Goal: Information Seeking & Learning: Compare options

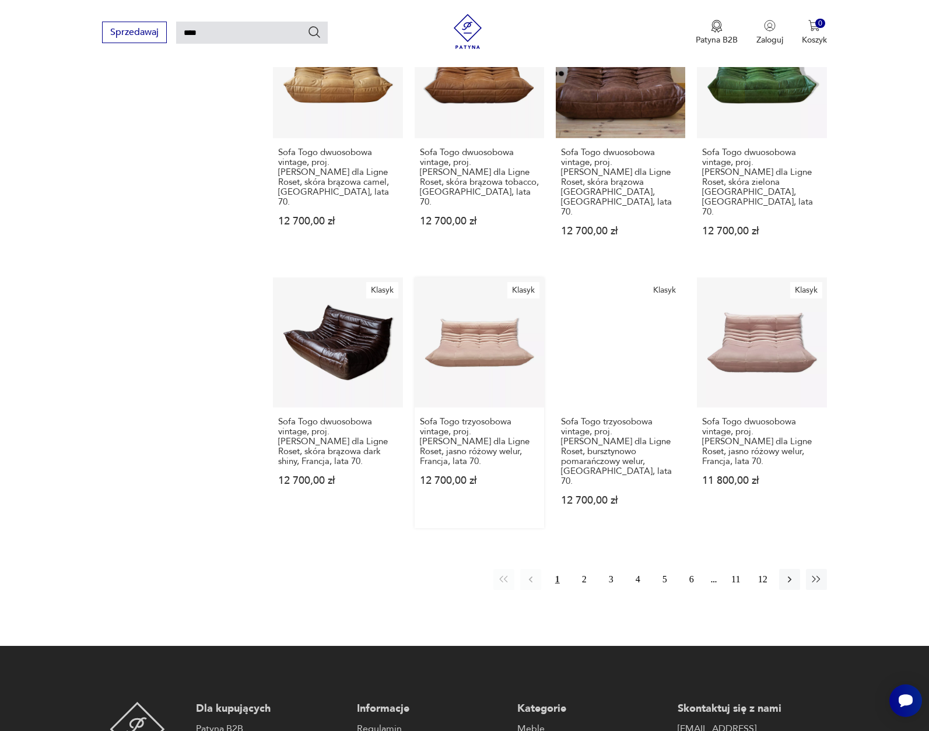
scroll to position [777, 0]
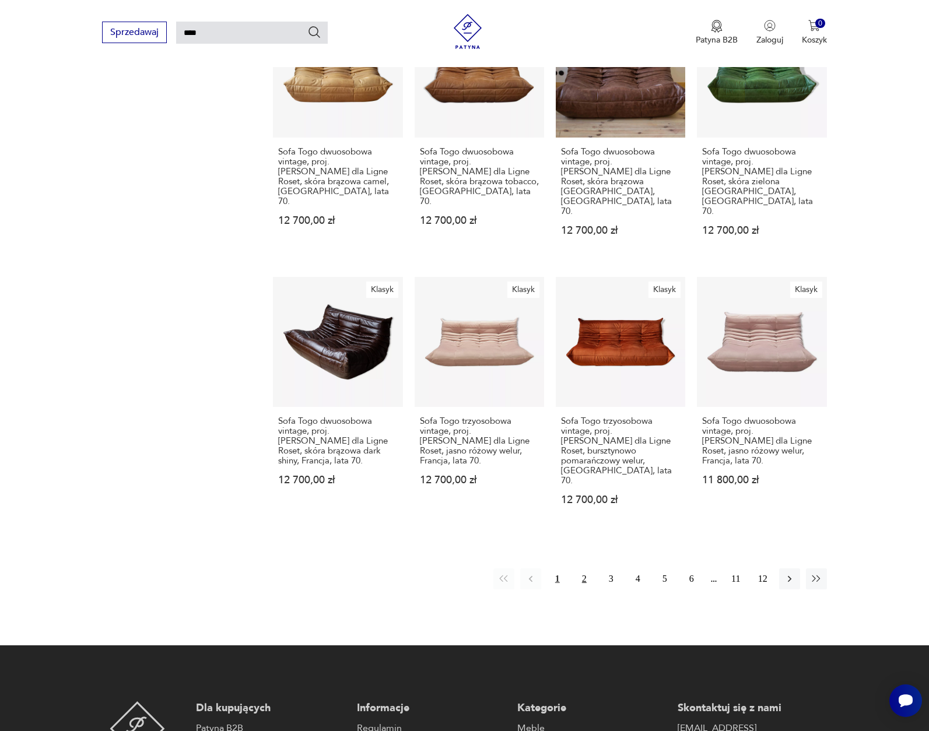
click at [582, 569] on button "2" at bounding box center [584, 579] width 21 height 21
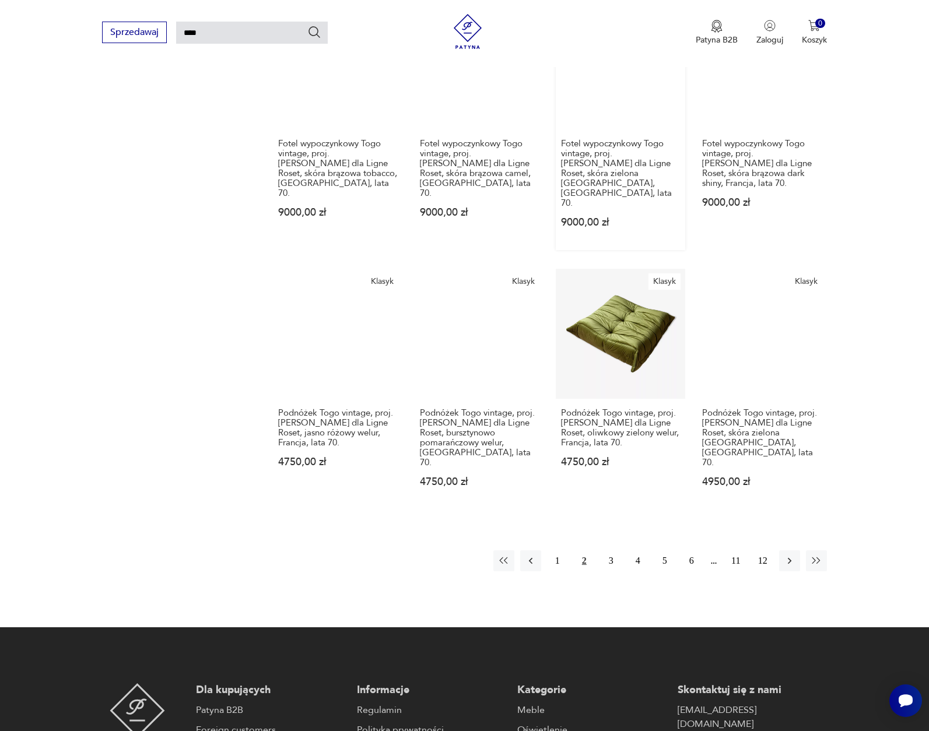
scroll to position [776, 0]
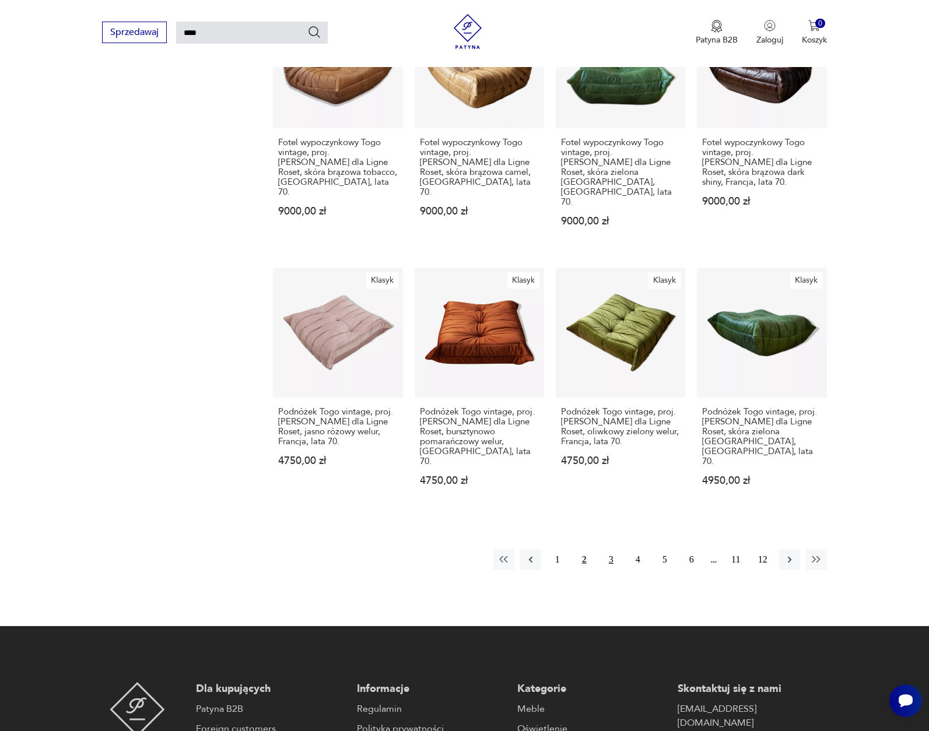
click at [613, 549] on button "3" at bounding box center [611, 559] width 21 height 21
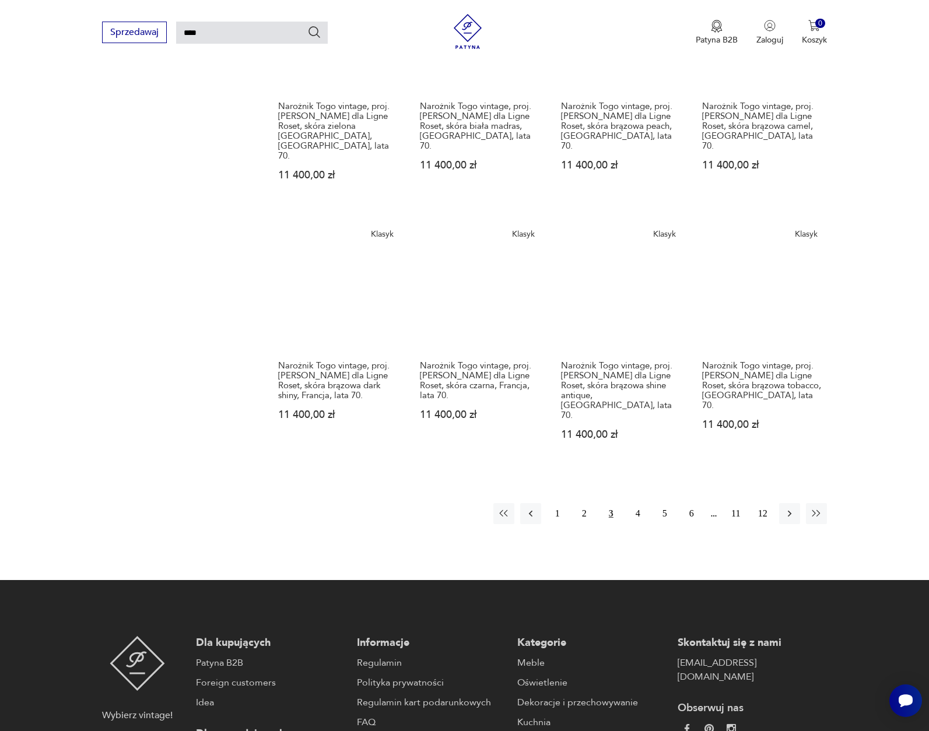
scroll to position [817, 0]
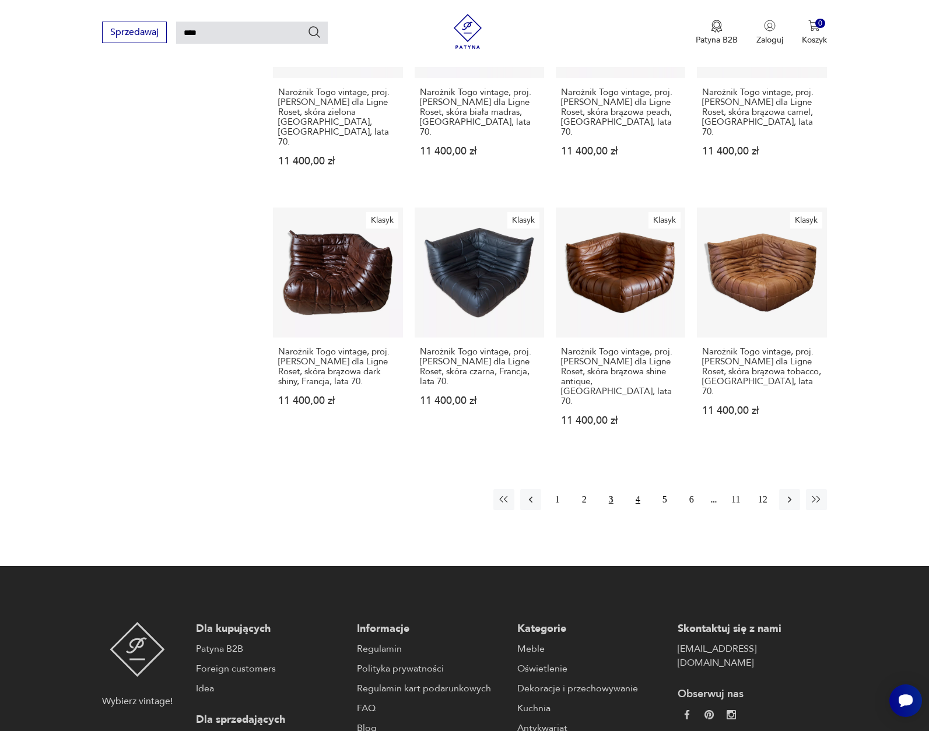
click at [637, 489] on button "4" at bounding box center [638, 499] width 21 height 21
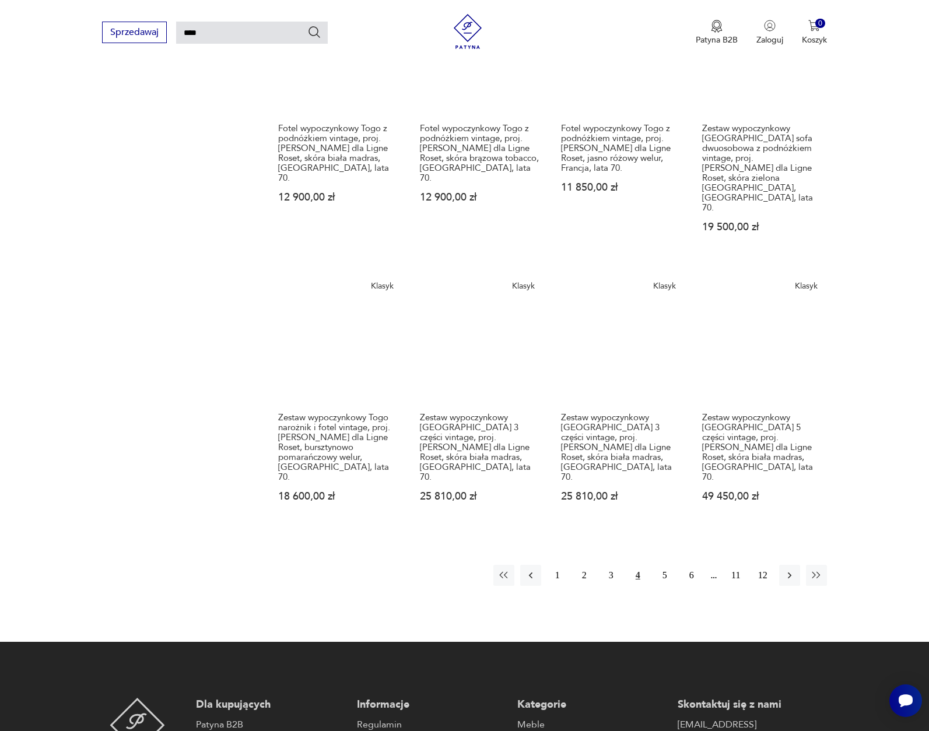
scroll to position [805, 0]
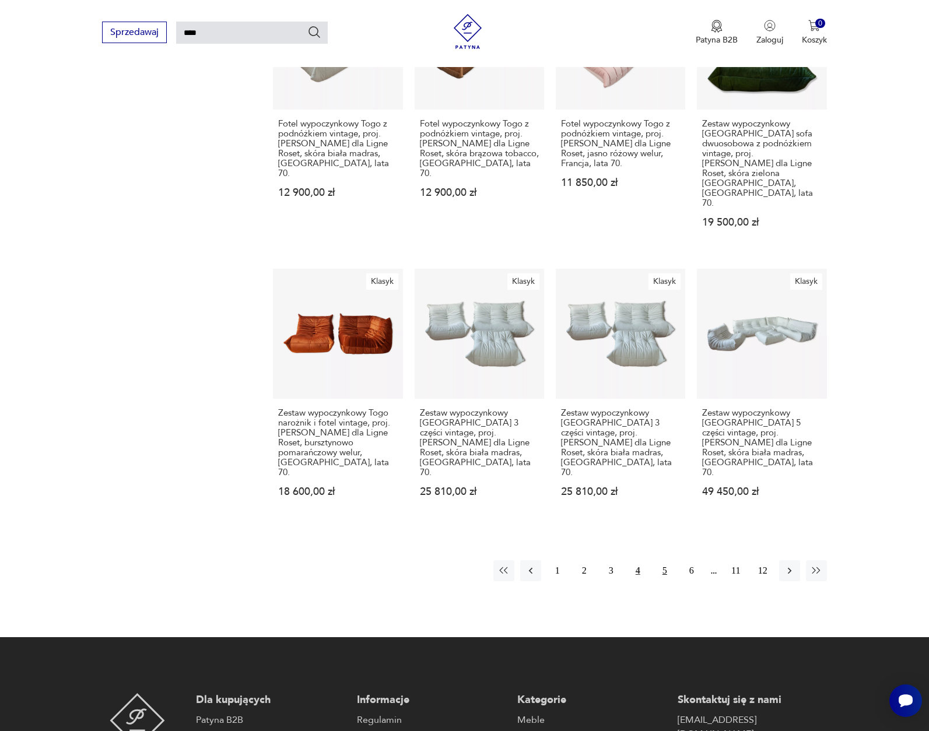
click at [663, 561] on button "5" at bounding box center [664, 571] width 21 height 21
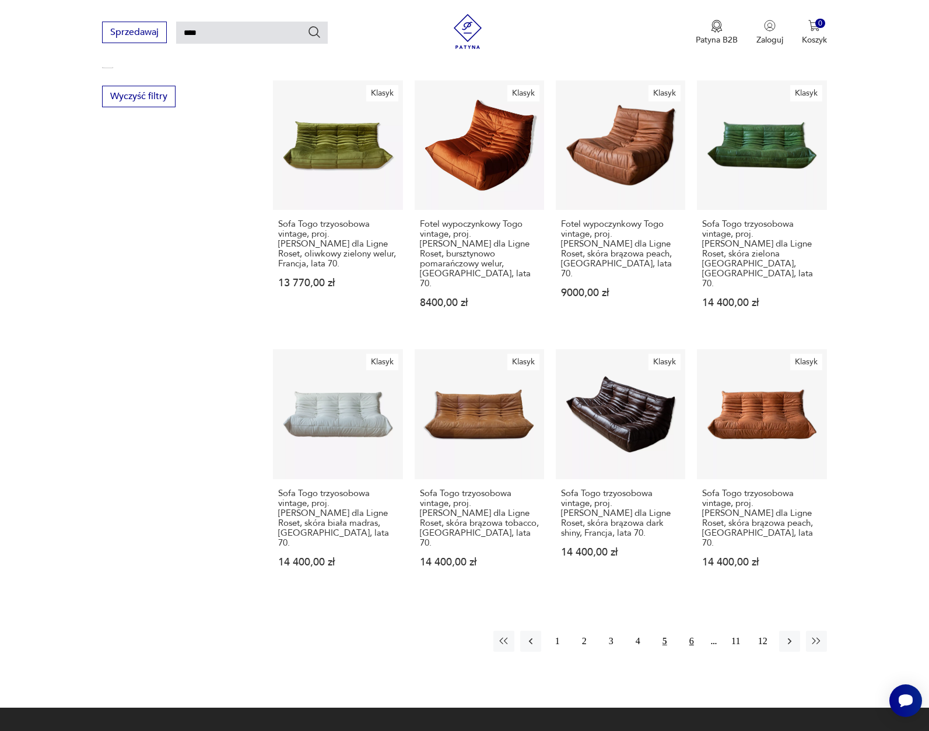
click at [692, 631] on button "6" at bounding box center [691, 641] width 21 height 21
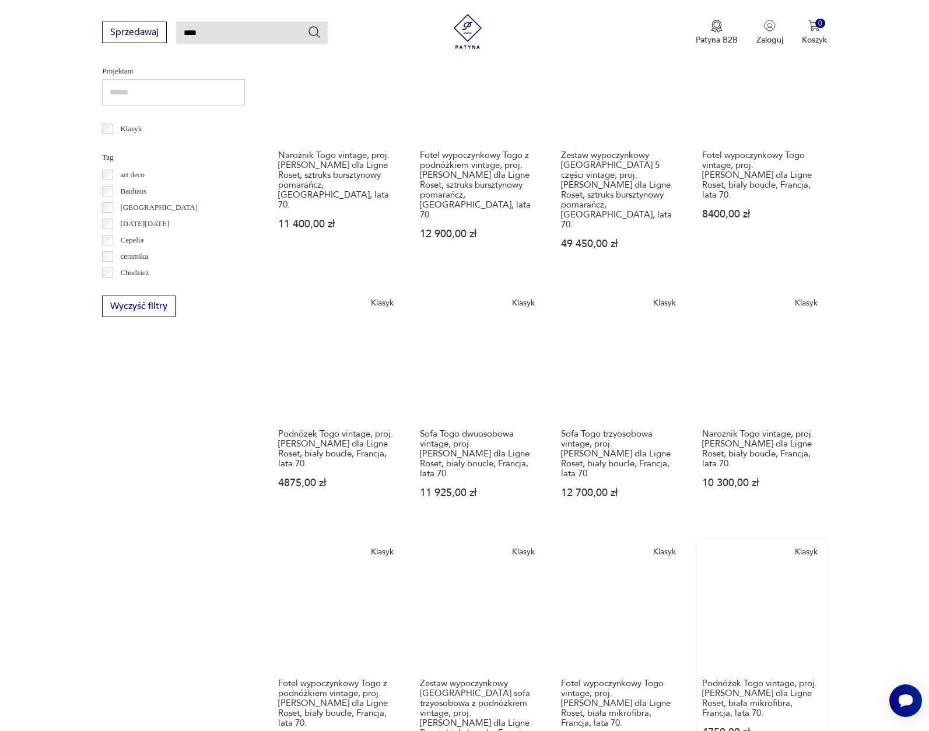
scroll to position [516, 0]
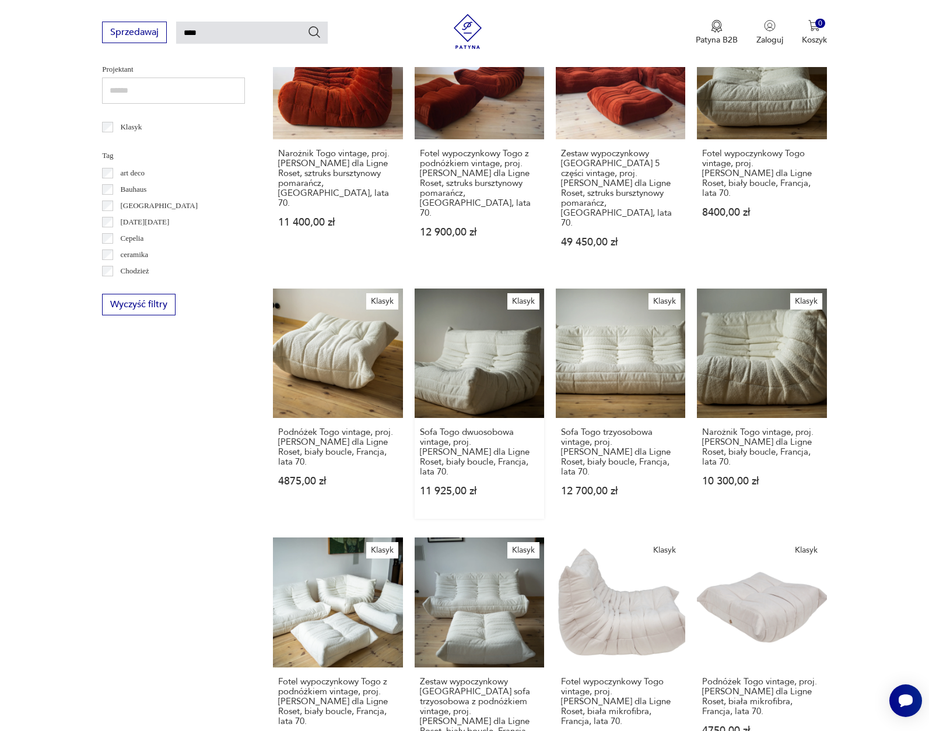
click at [432, 338] on link "Klasyk Sofa Togo dwuosobowa vintage, proj. [PERSON_NAME] dla Ligne Roset, biały…" at bounding box center [479, 404] width 129 height 230
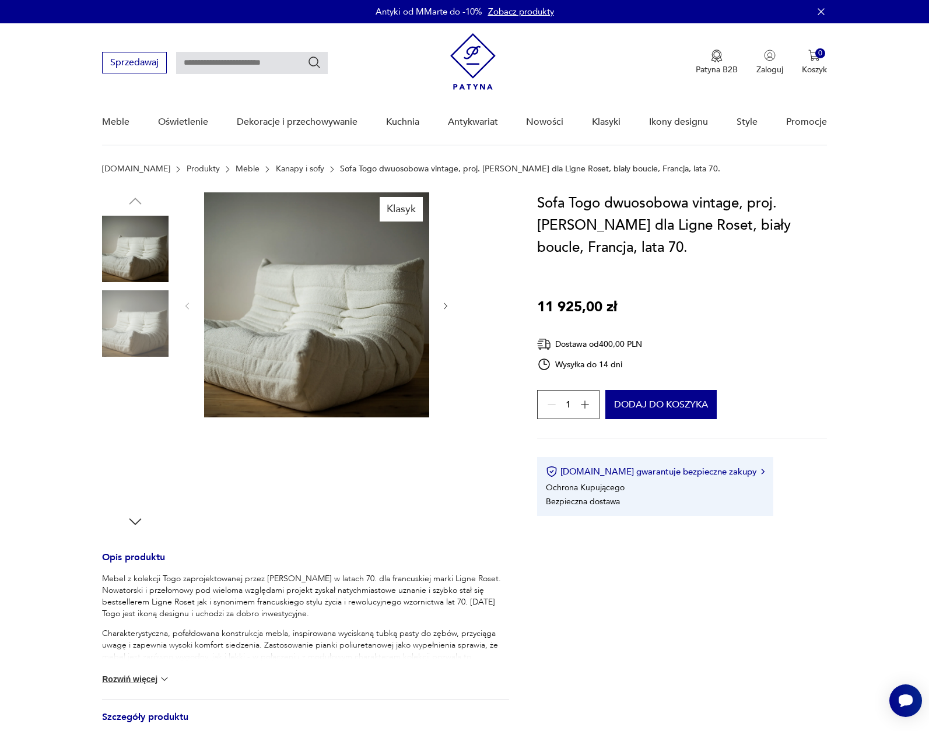
click at [387, 332] on img at bounding box center [316, 304] width 225 height 225
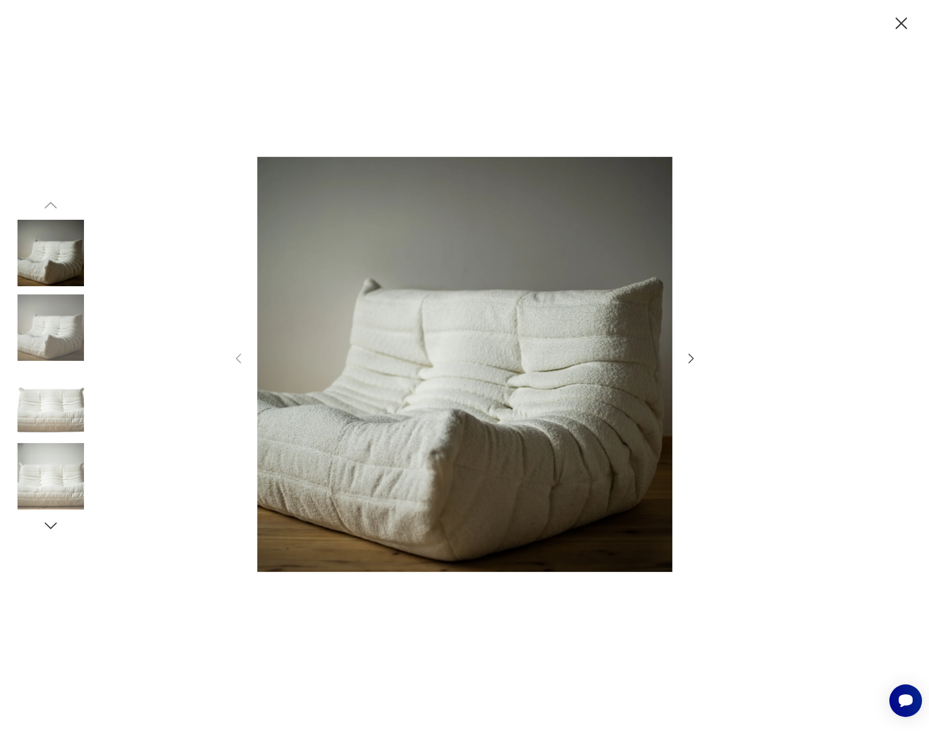
click at [902, 24] on icon "button" at bounding box center [902, 23] width 12 height 12
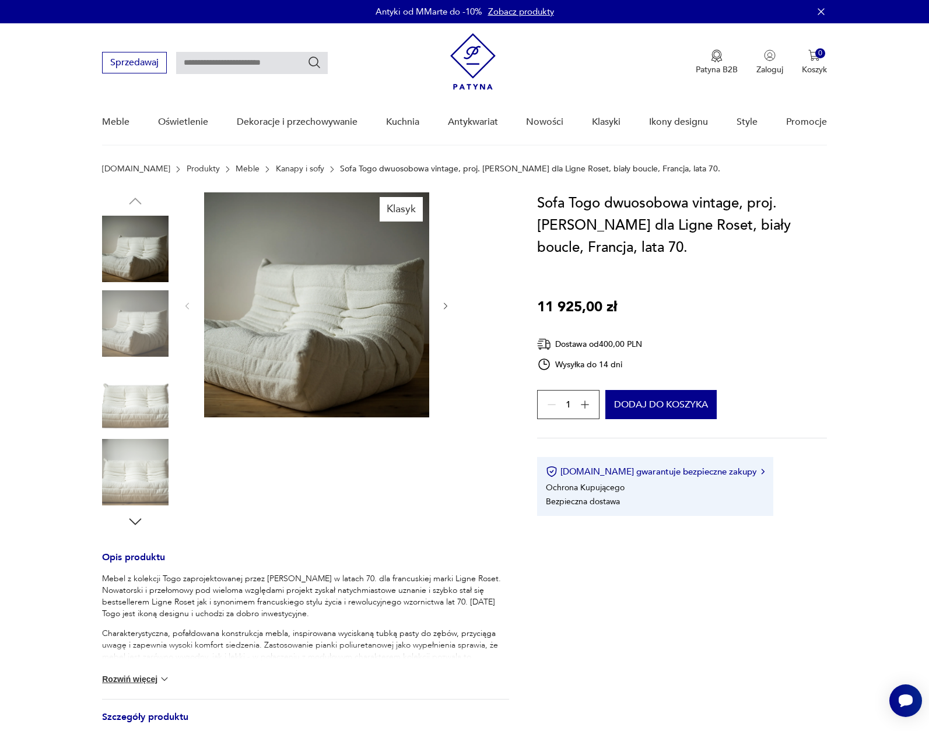
type input "****"
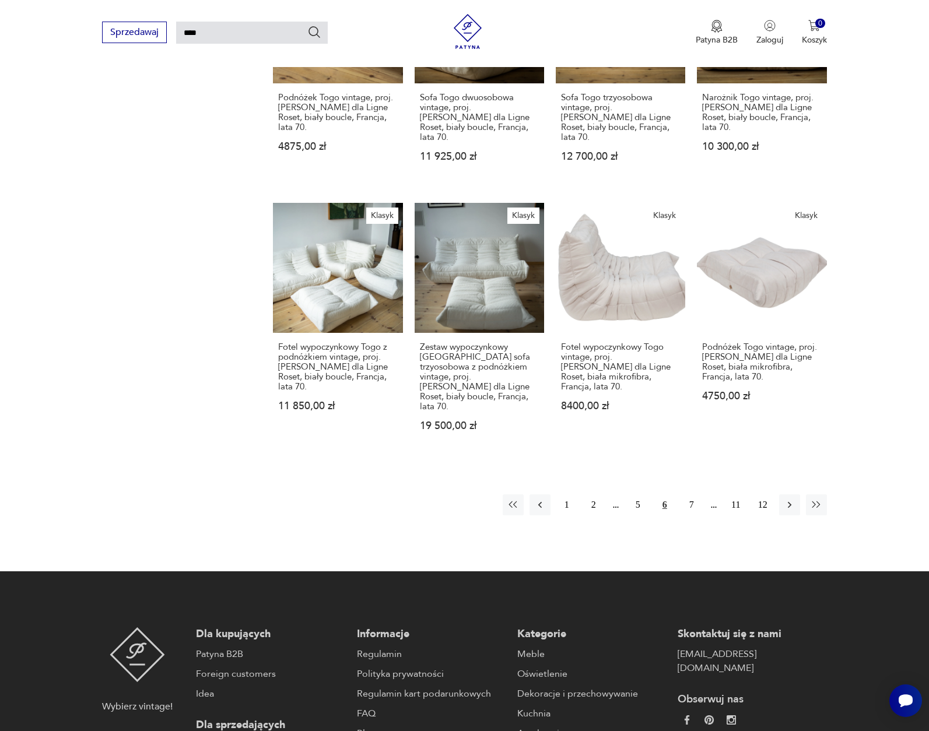
scroll to position [849, 0]
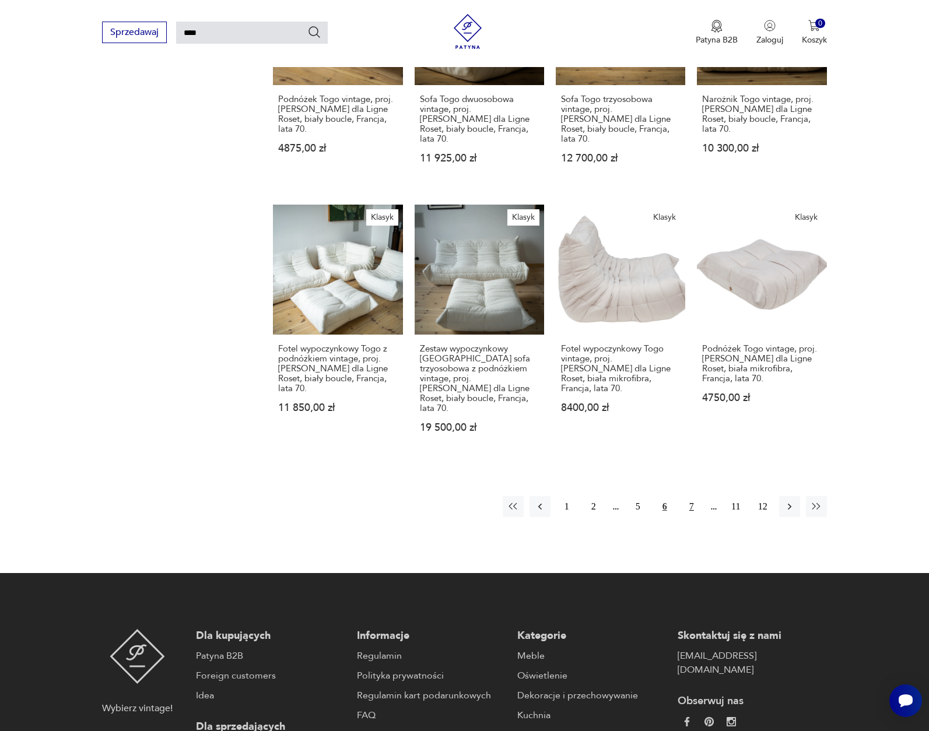
click at [692, 496] on button "7" at bounding box center [691, 506] width 21 height 21
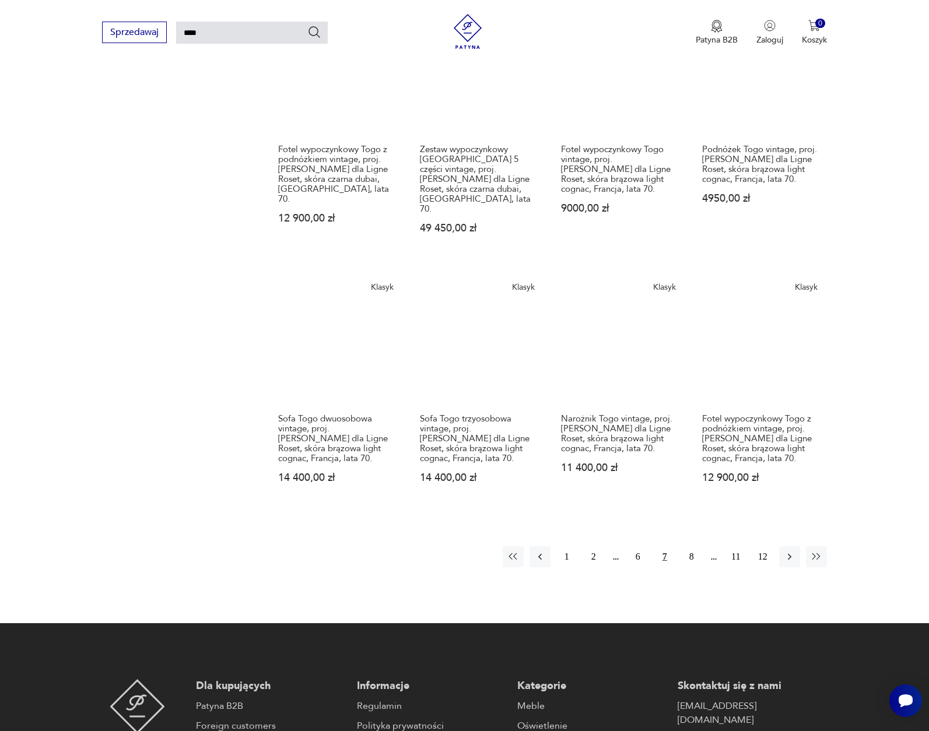
scroll to position [770, 0]
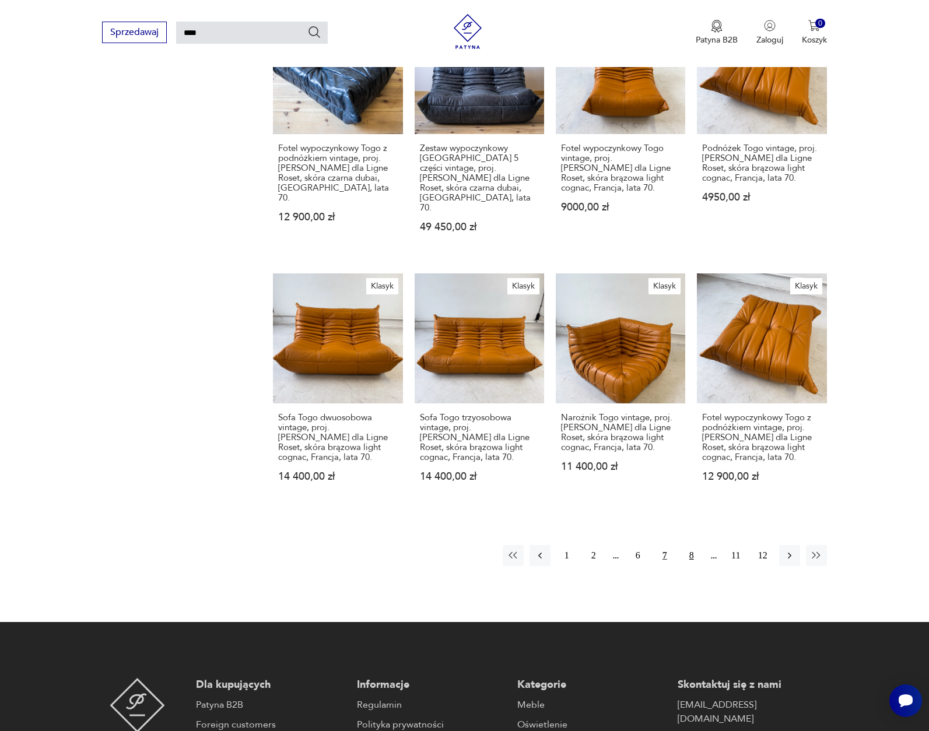
click at [691, 545] on button "8" at bounding box center [691, 555] width 21 height 21
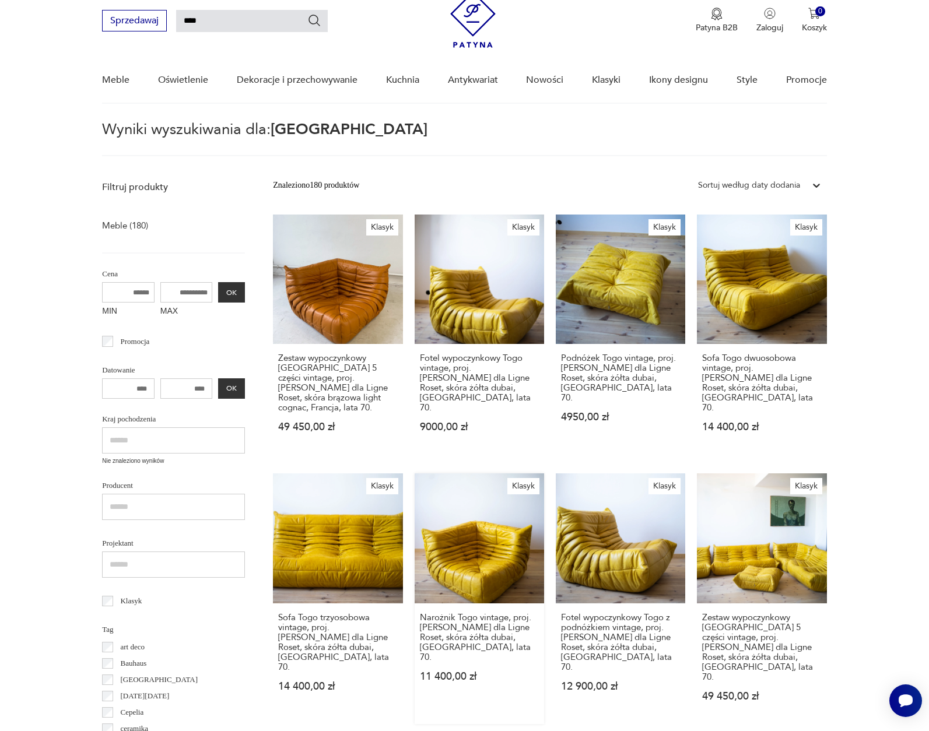
click at [433, 546] on link "Klasyk Narożnik Togo vintage, proj. [PERSON_NAME] dla Ligne Roset, skóra żółta …" at bounding box center [479, 599] width 129 height 250
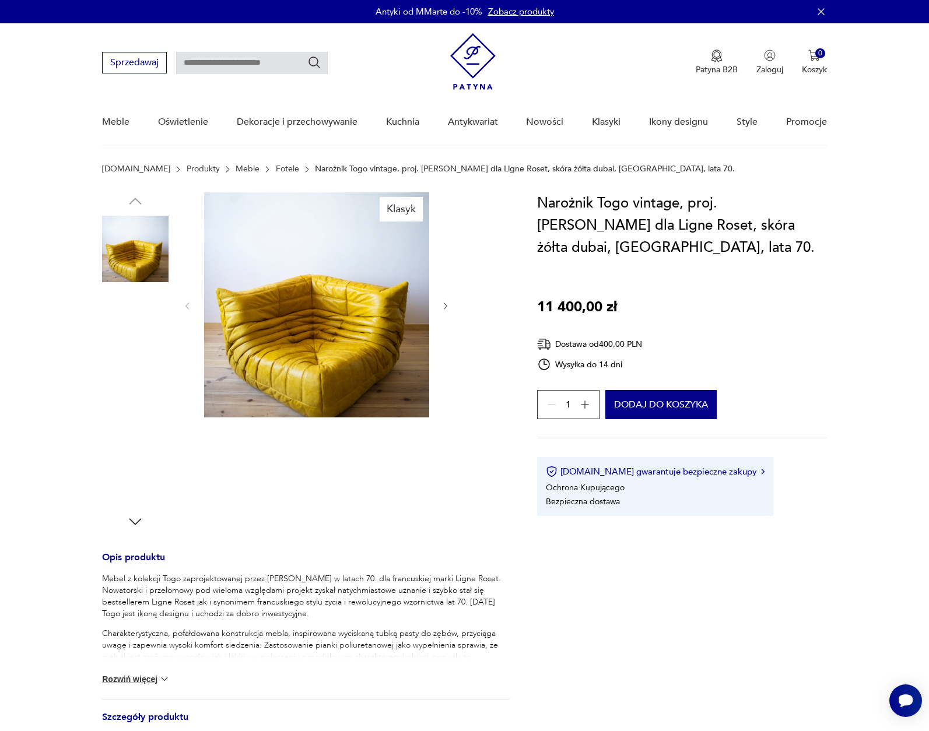
click at [290, 327] on img at bounding box center [316, 304] width 225 height 225
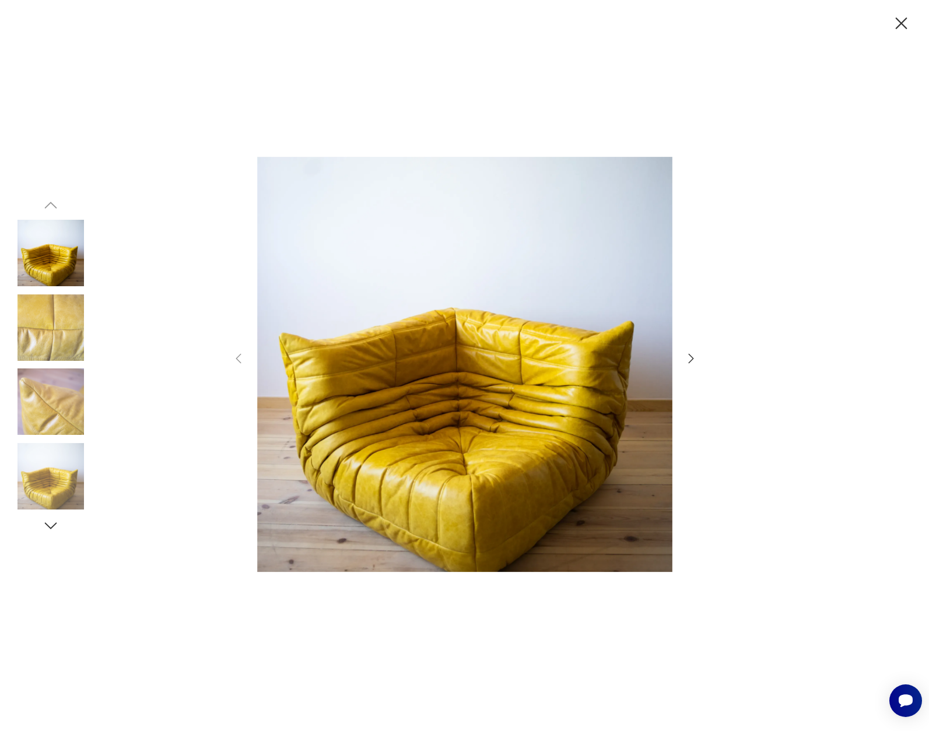
click at [691, 356] on icon "button" at bounding box center [690, 358] width 5 height 9
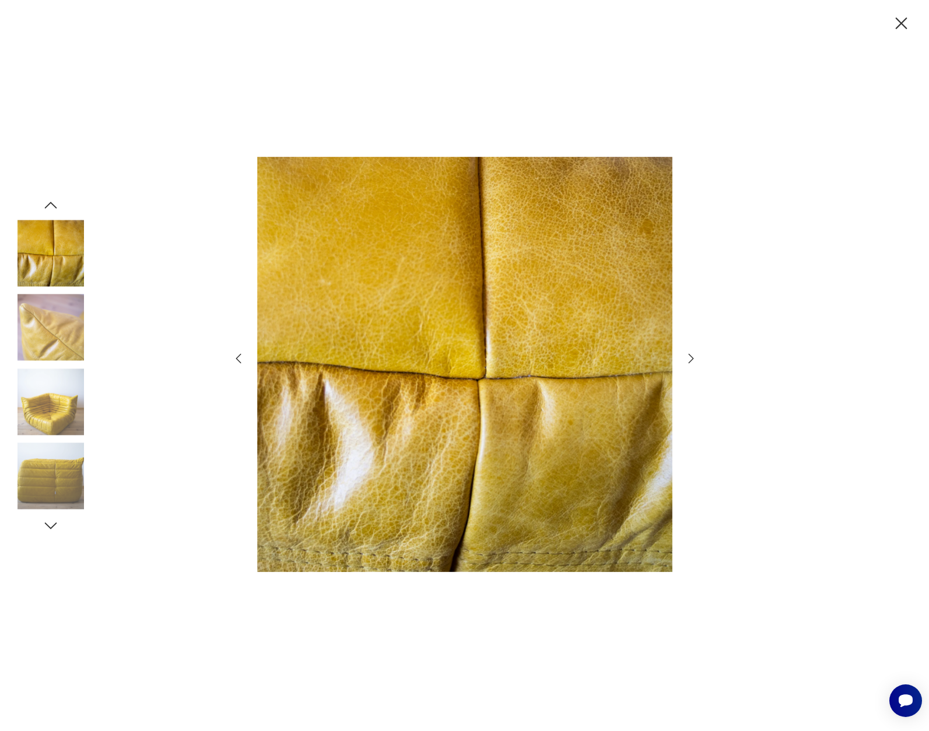
click at [692, 357] on icon "button" at bounding box center [690, 358] width 5 height 9
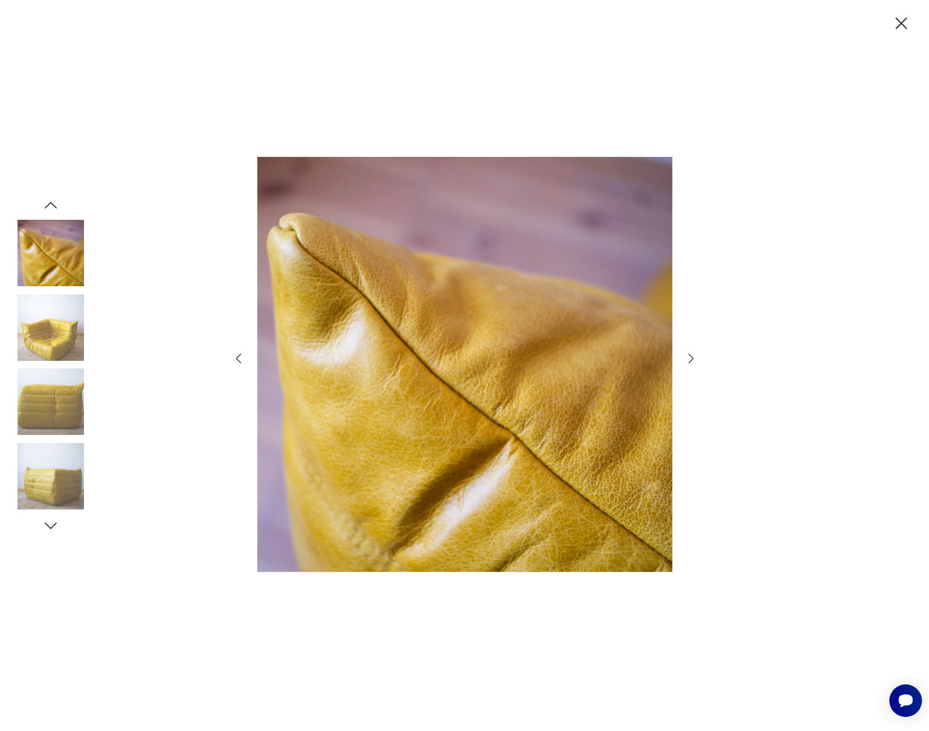
click at [692, 357] on icon "button" at bounding box center [690, 358] width 5 height 9
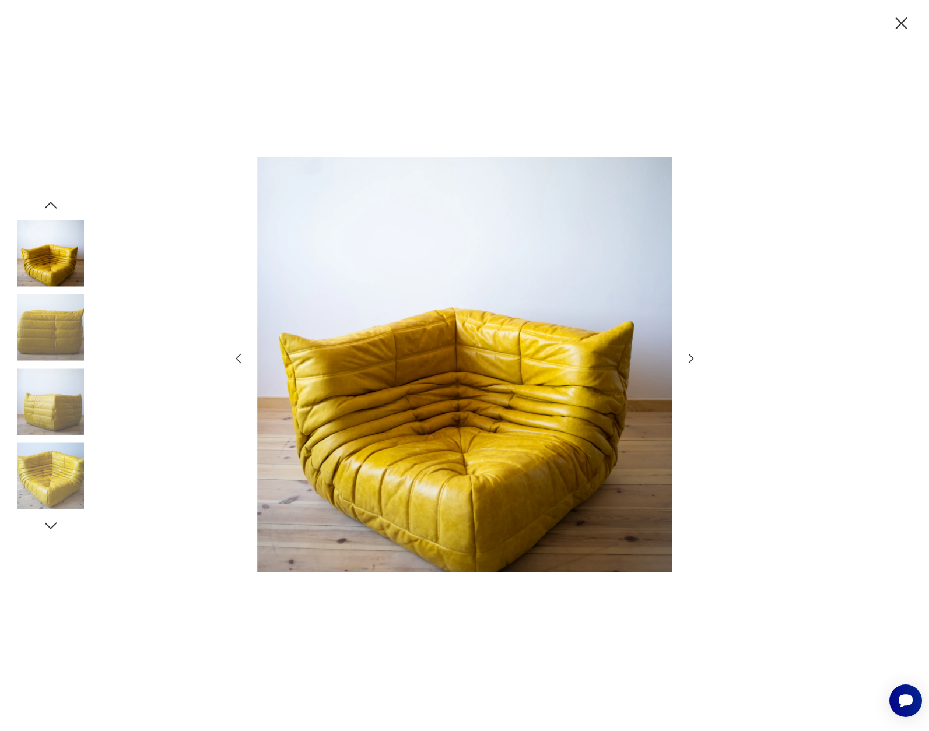
click at [692, 357] on icon "button" at bounding box center [690, 358] width 5 height 9
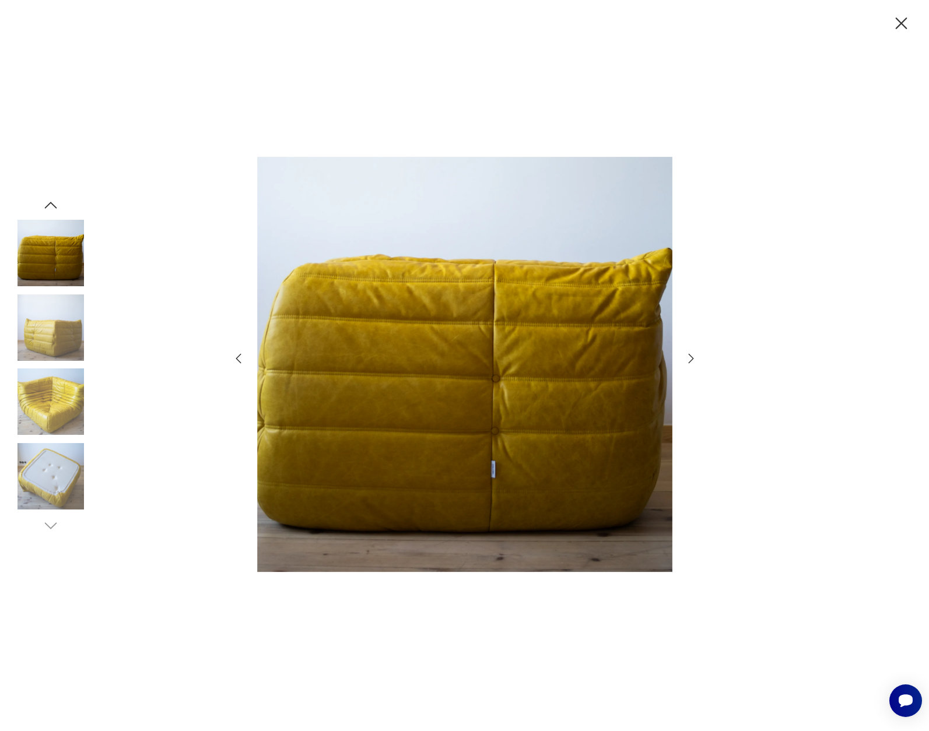
click at [898, 17] on icon "button" at bounding box center [901, 23] width 20 height 20
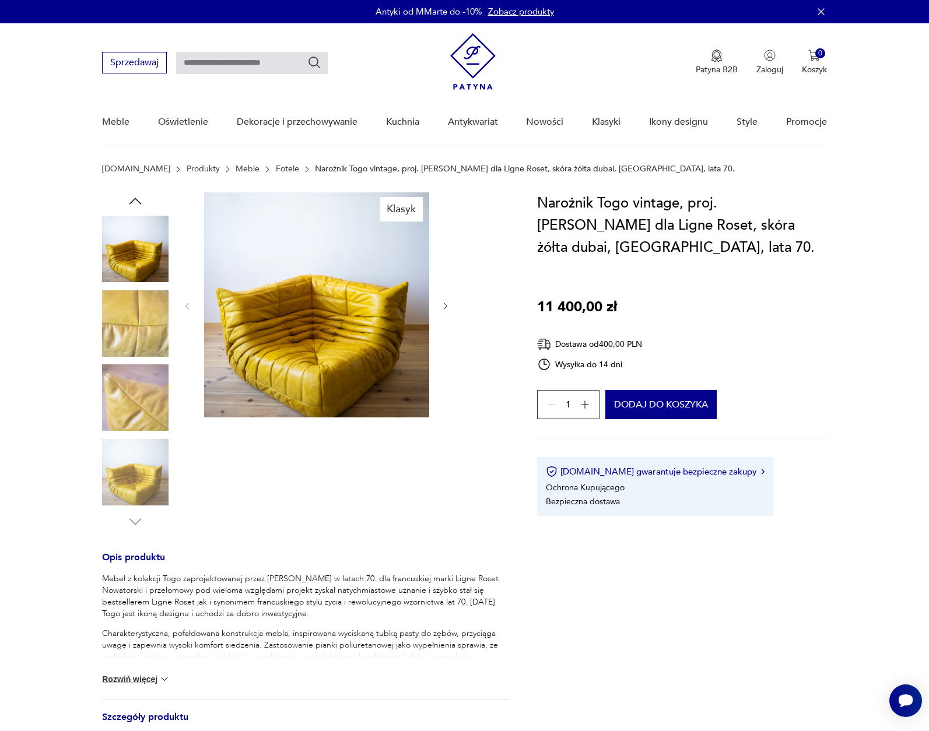
type input "****"
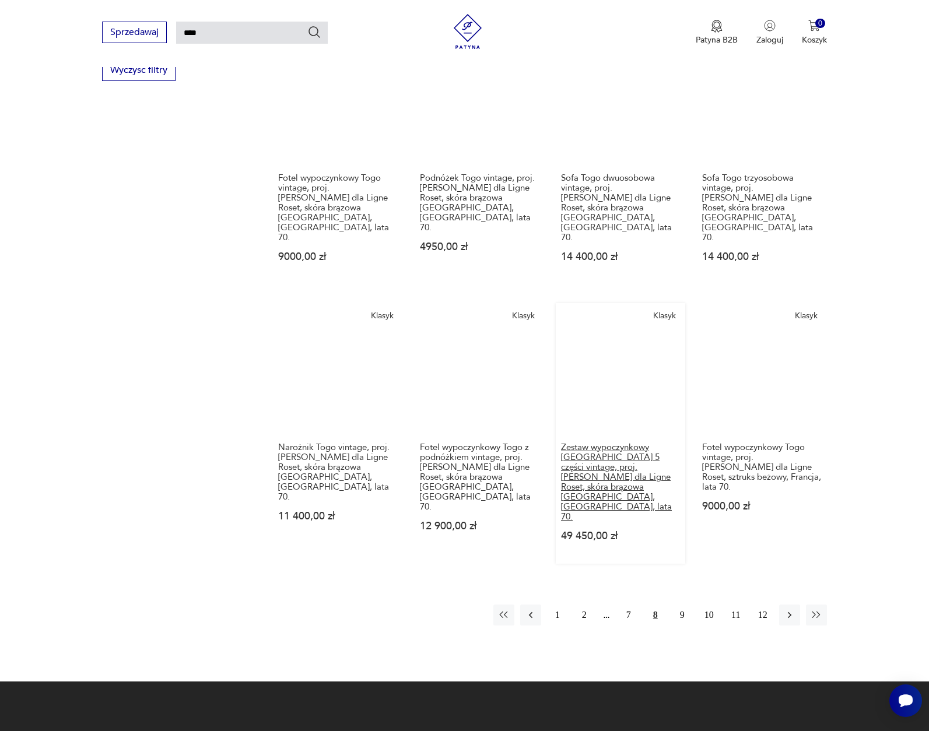
scroll to position [751, 0]
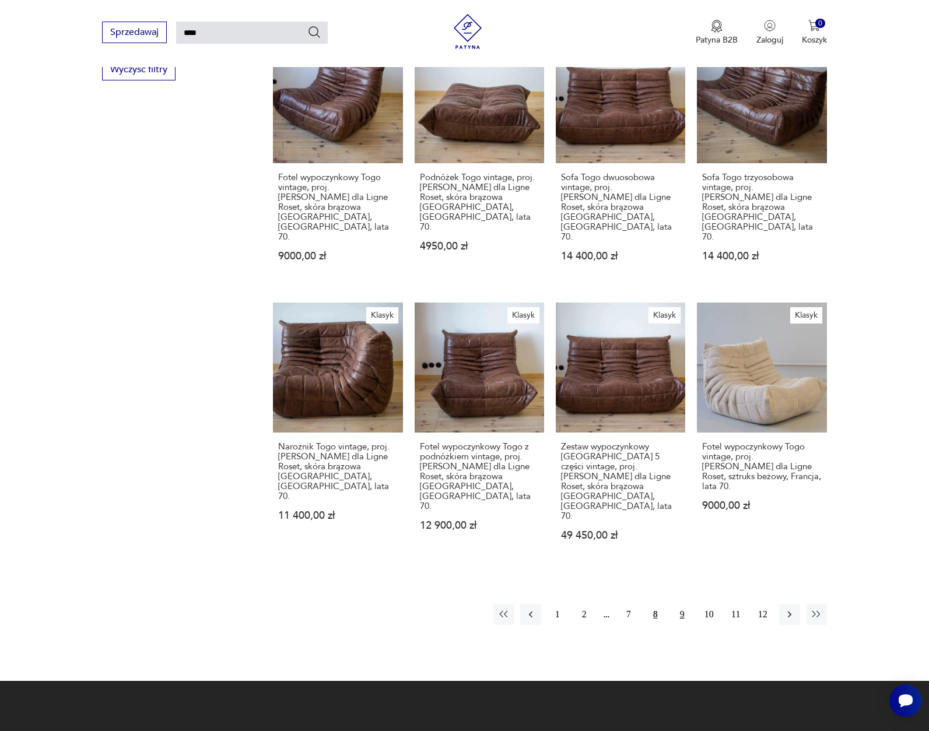
click at [682, 604] on button "9" at bounding box center [682, 614] width 21 height 21
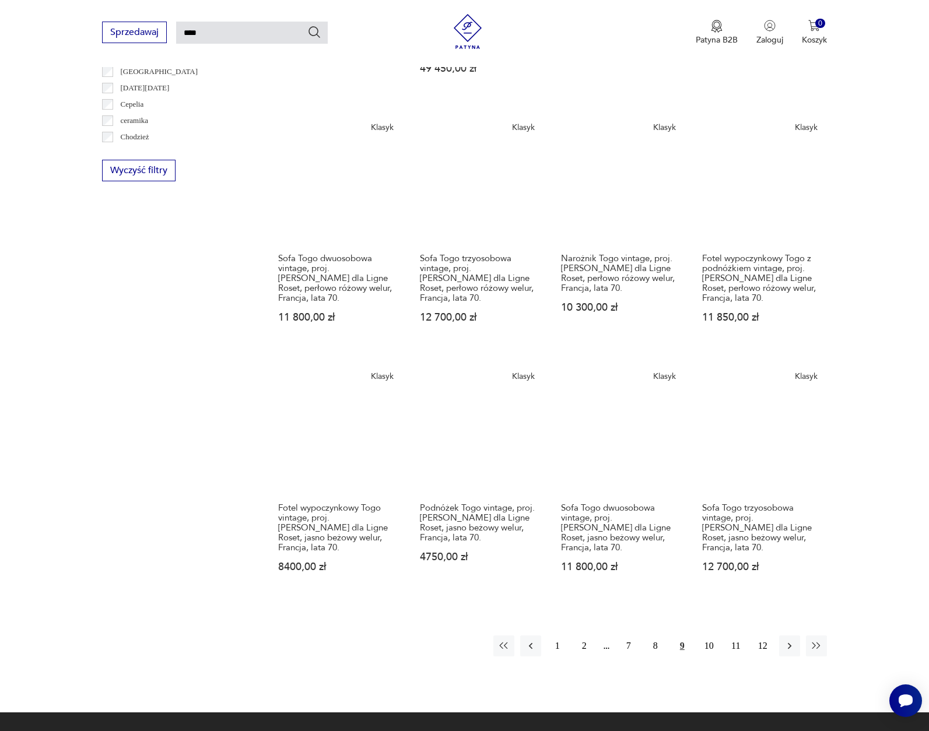
scroll to position [665, 0]
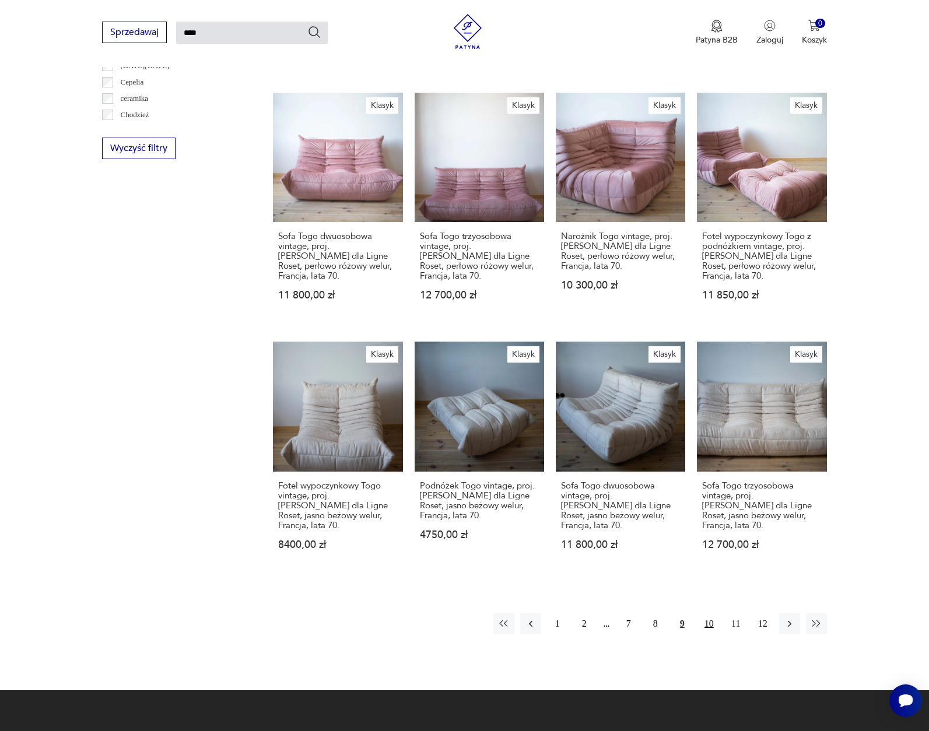
click at [713, 619] on button "10" at bounding box center [709, 624] width 21 height 21
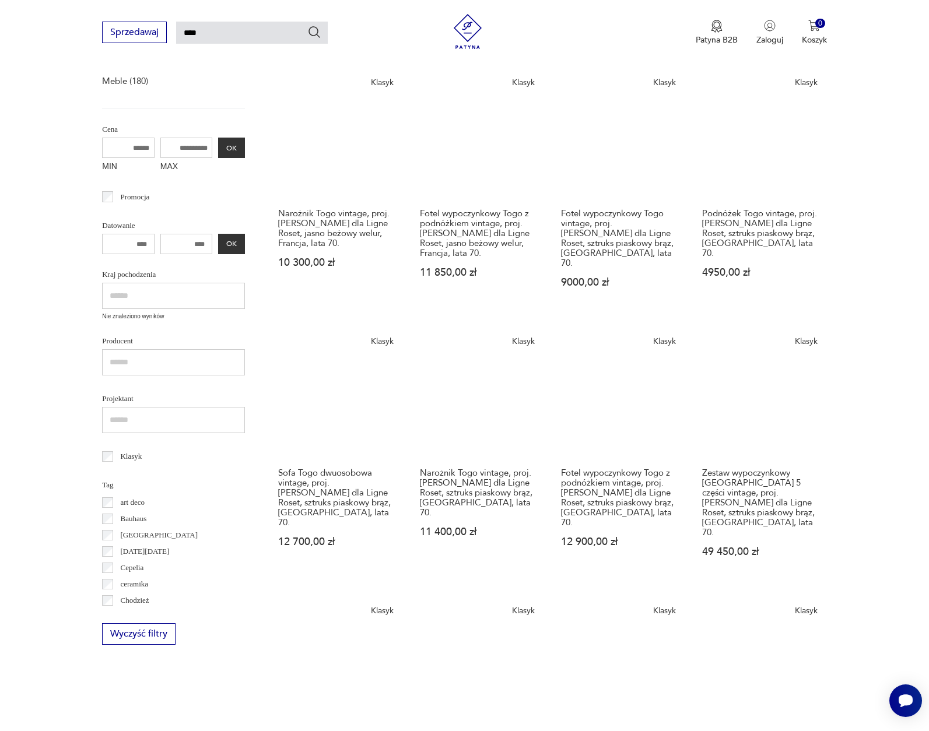
scroll to position [190, 0]
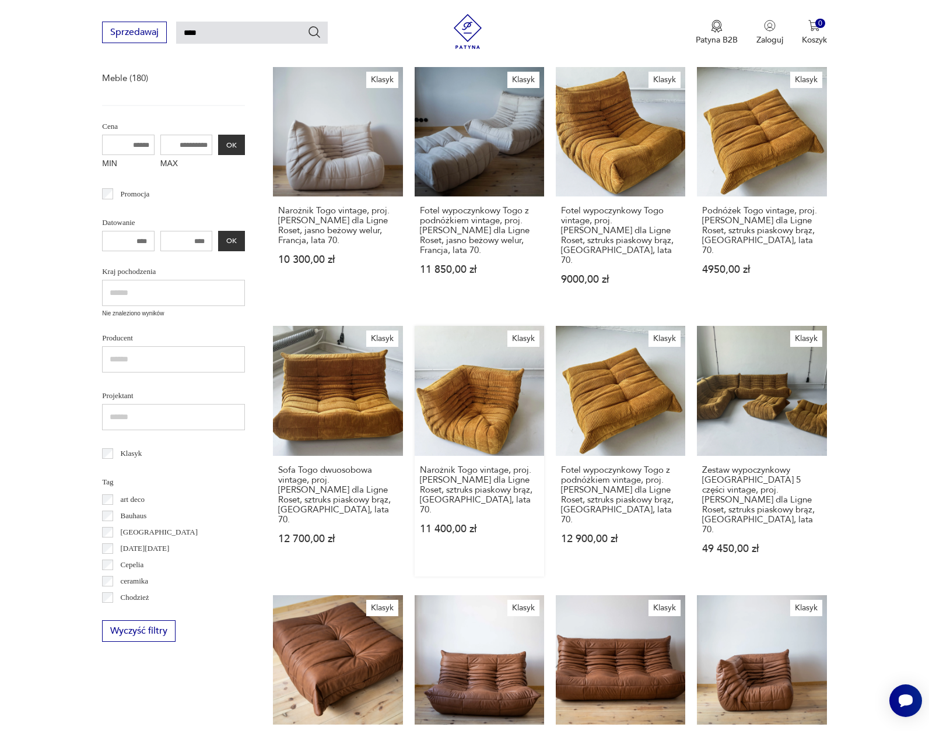
click at [443, 396] on link "Klasyk Narożnik Togo vintage, proj. [PERSON_NAME] dla Ligne Roset, sztruks pias…" at bounding box center [479, 451] width 129 height 250
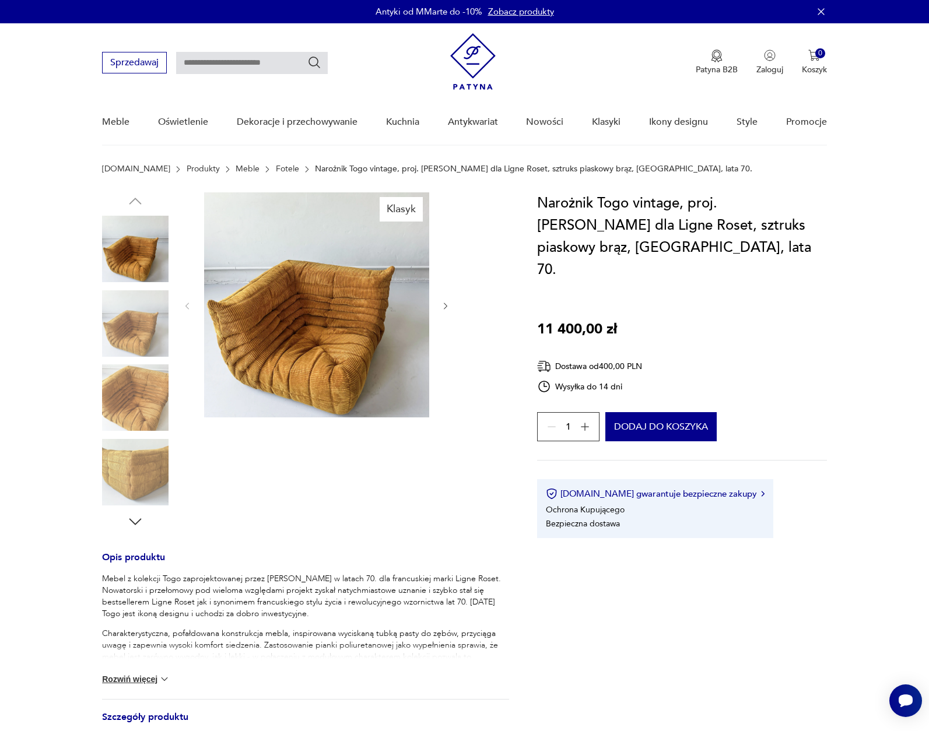
click at [446, 310] on icon "button" at bounding box center [446, 307] width 10 height 10
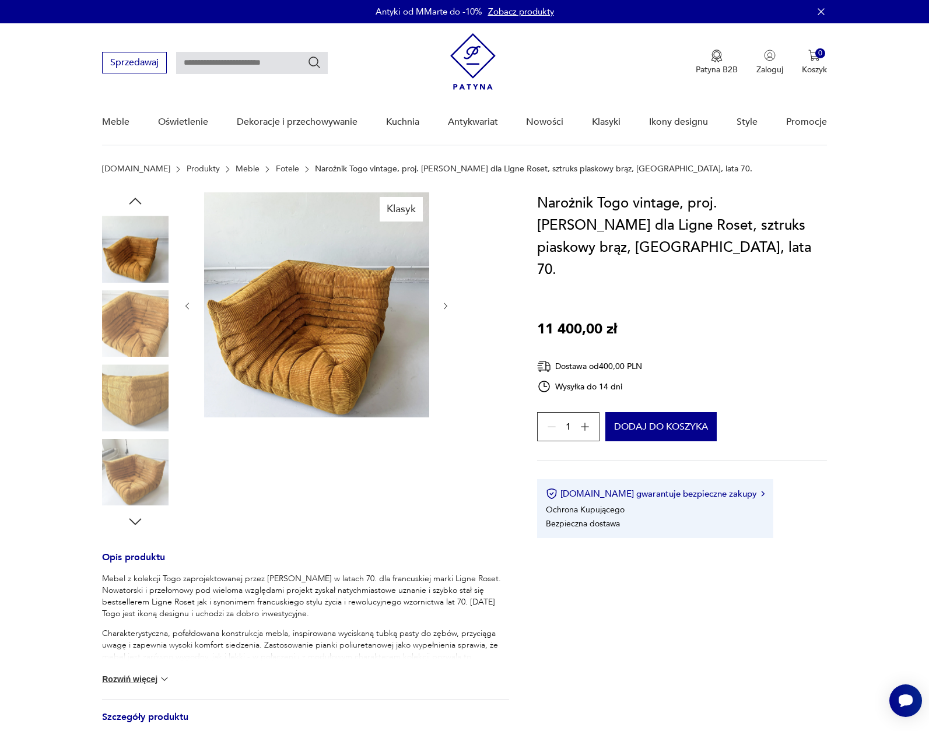
click at [393, 317] on img at bounding box center [316, 304] width 225 height 225
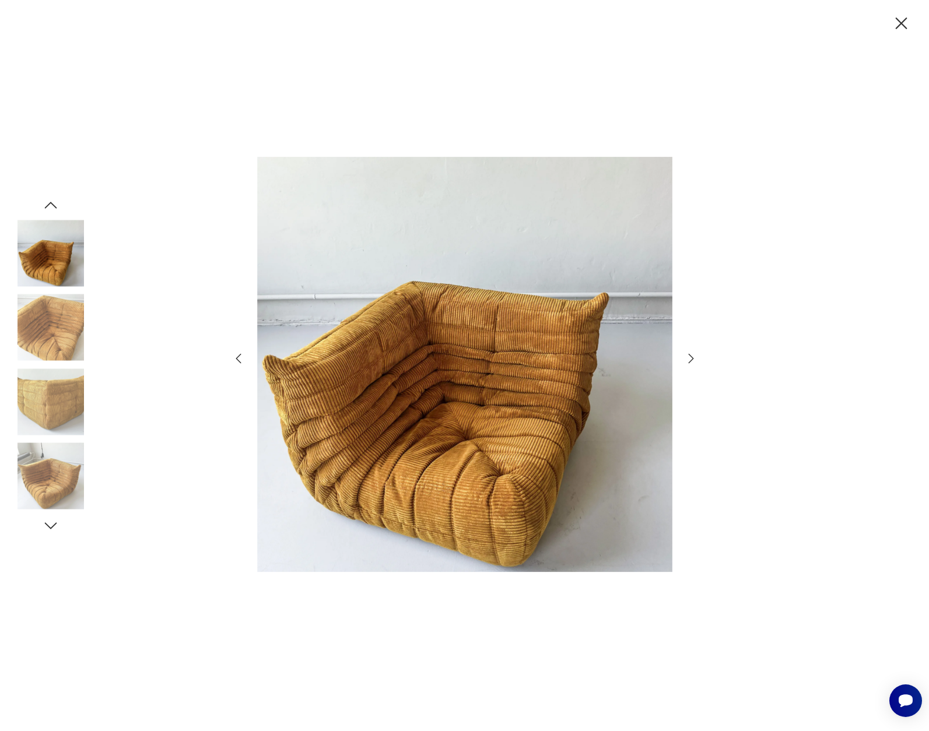
click at [695, 359] on icon "button" at bounding box center [691, 359] width 14 height 14
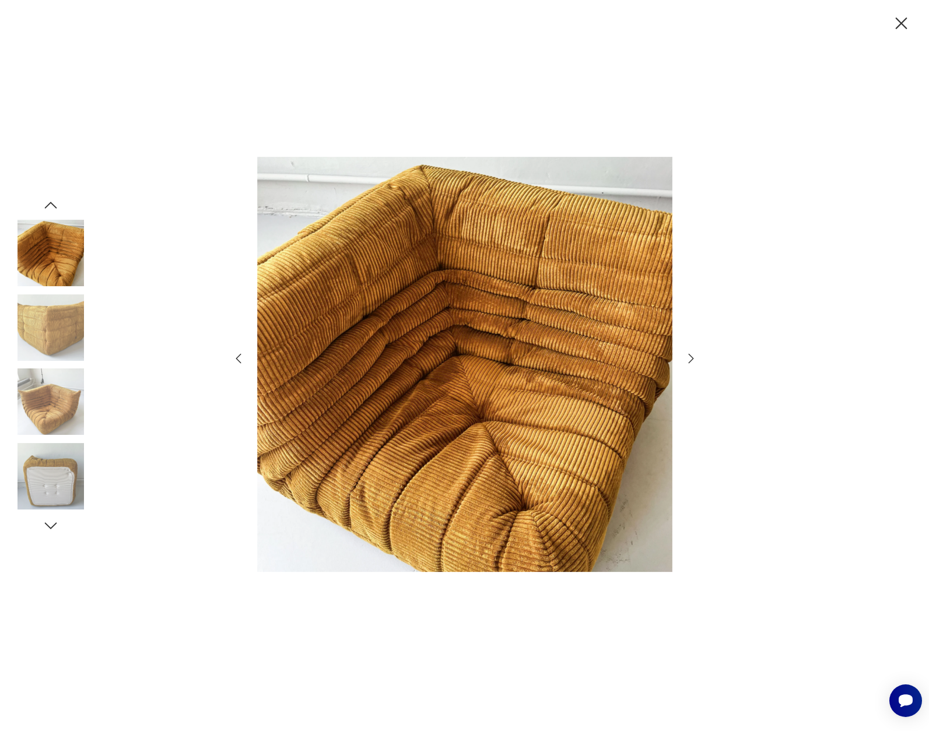
click at [695, 359] on icon "button" at bounding box center [691, 359] width 14 height 14
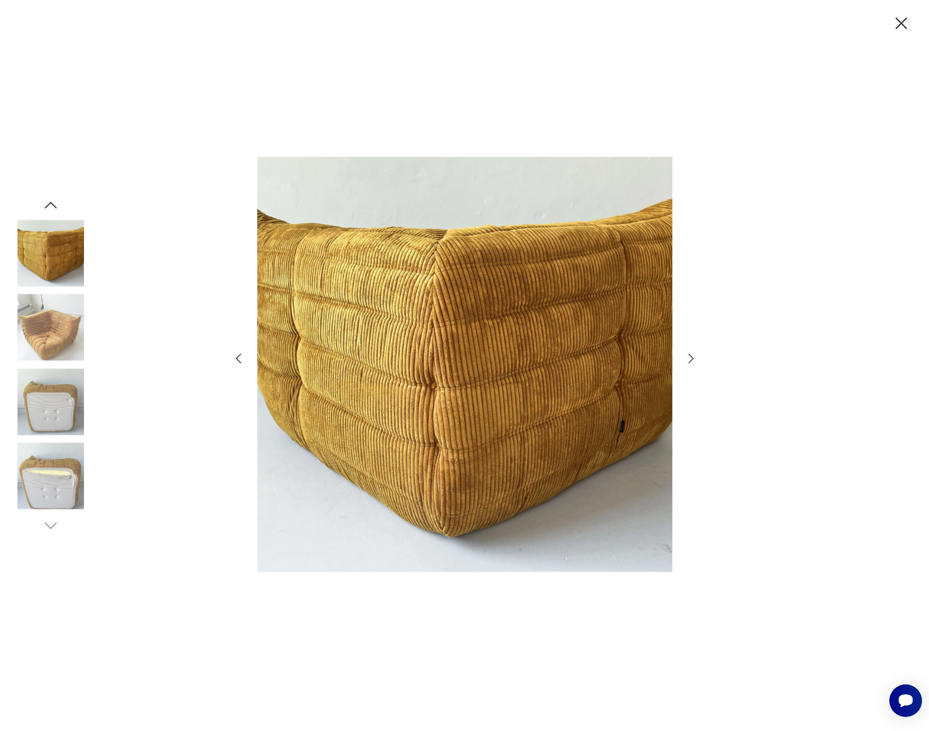
click at [695, 359] on icon "button" at bounding box center [691, 359] width 14 height 14
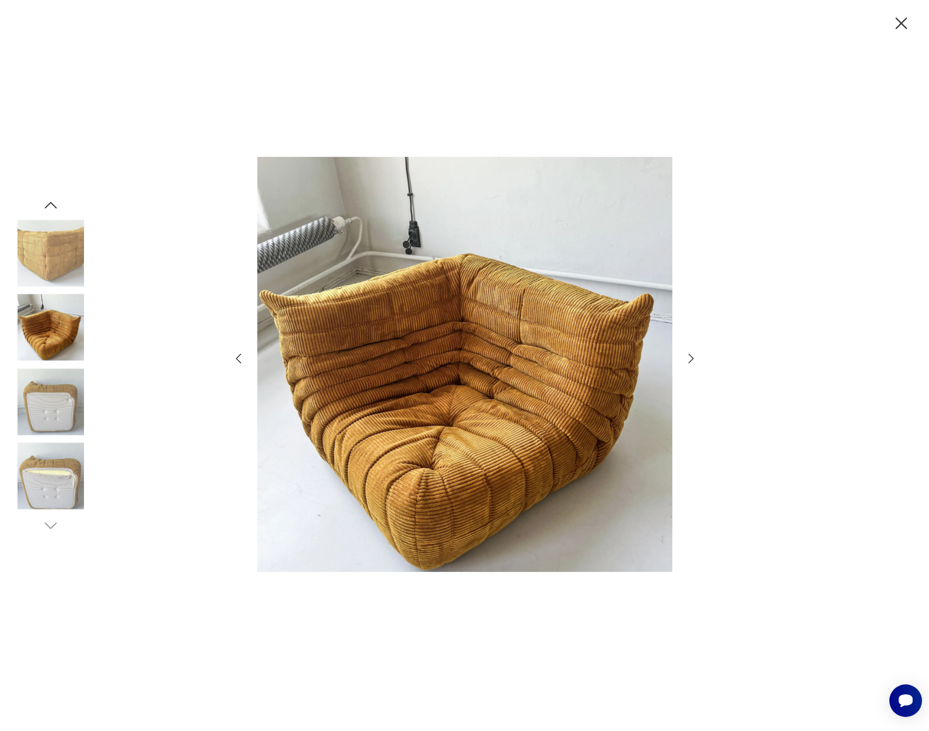
click at [695, 359] on icon "button" at bounding box center [691, 359] width 14 height 14
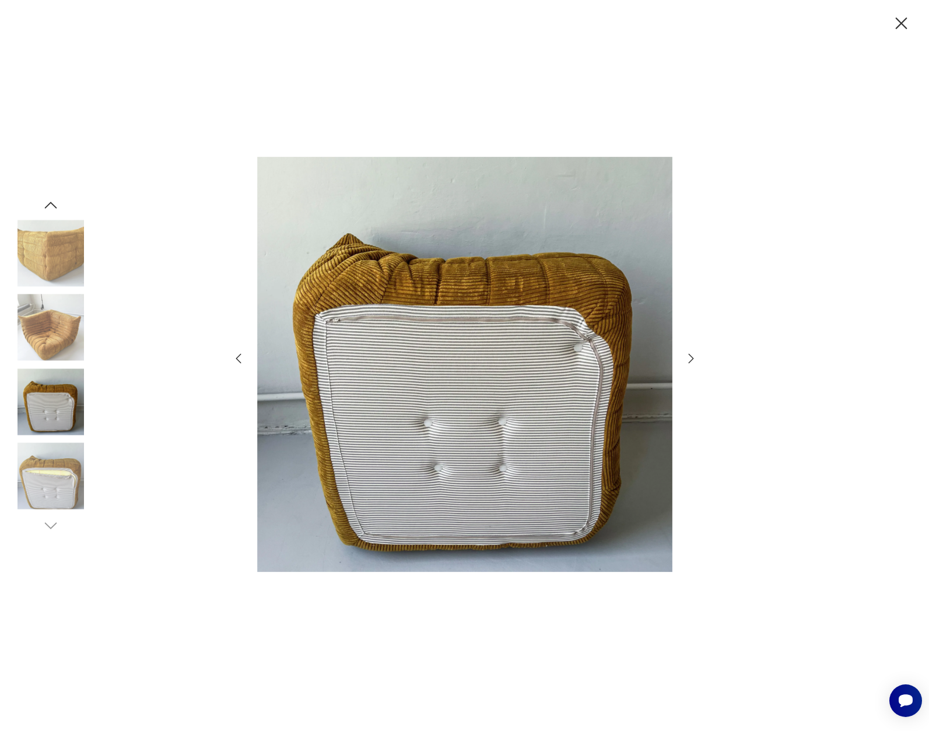
click at [691, 360] on icon "button" at bounding box center [691, 359] width 14 height 14
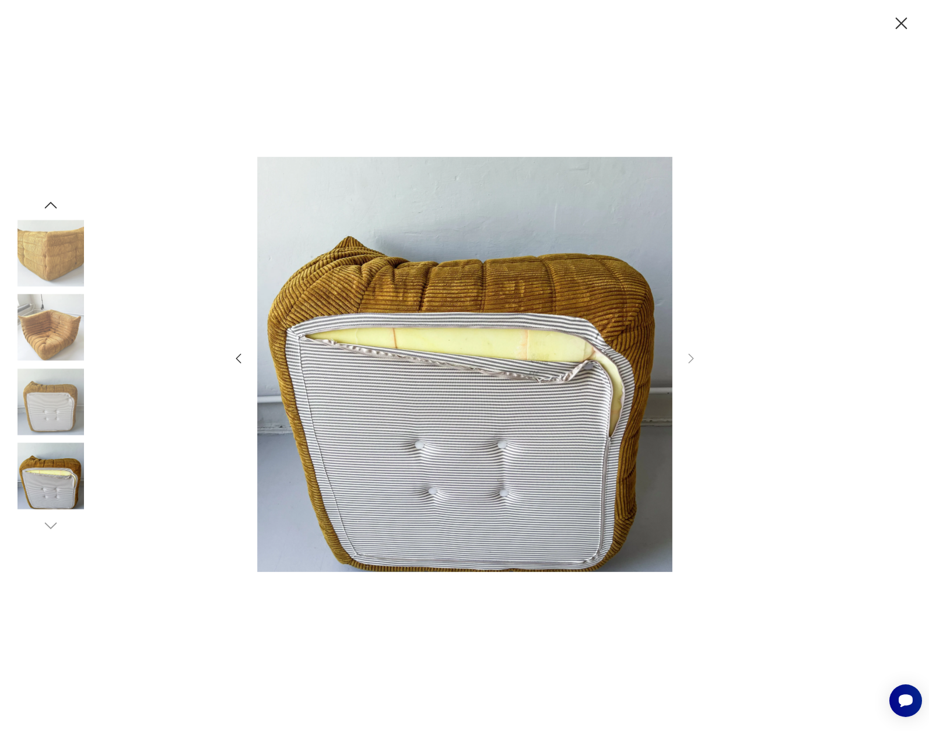
click at [896, 30] on icon "button" at bounding box center [901, 23] width 20 height 20
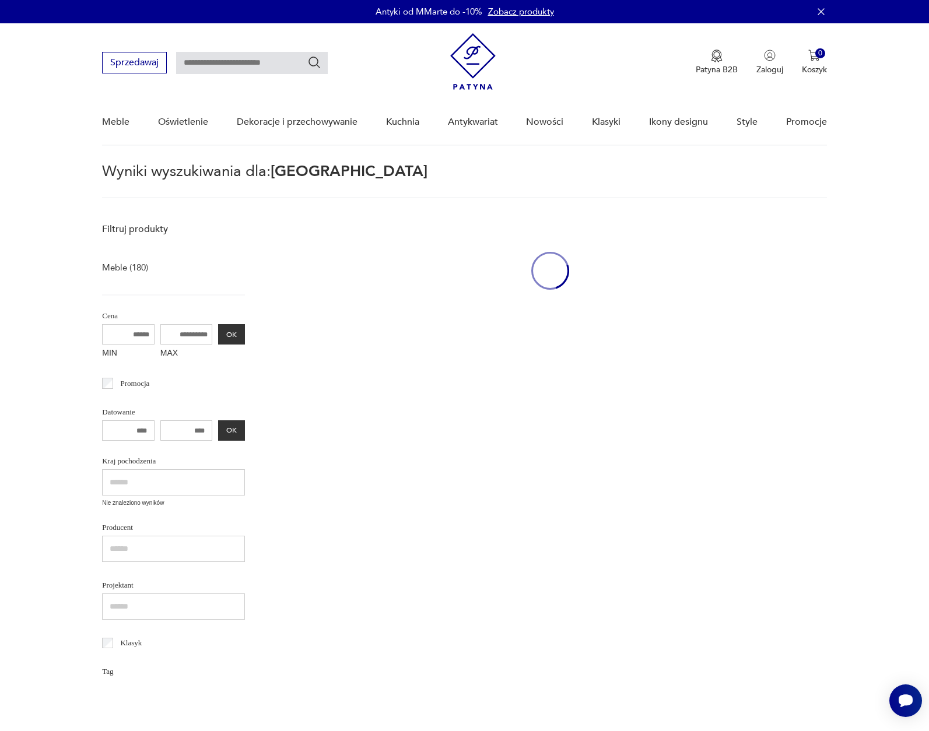
type input "****"
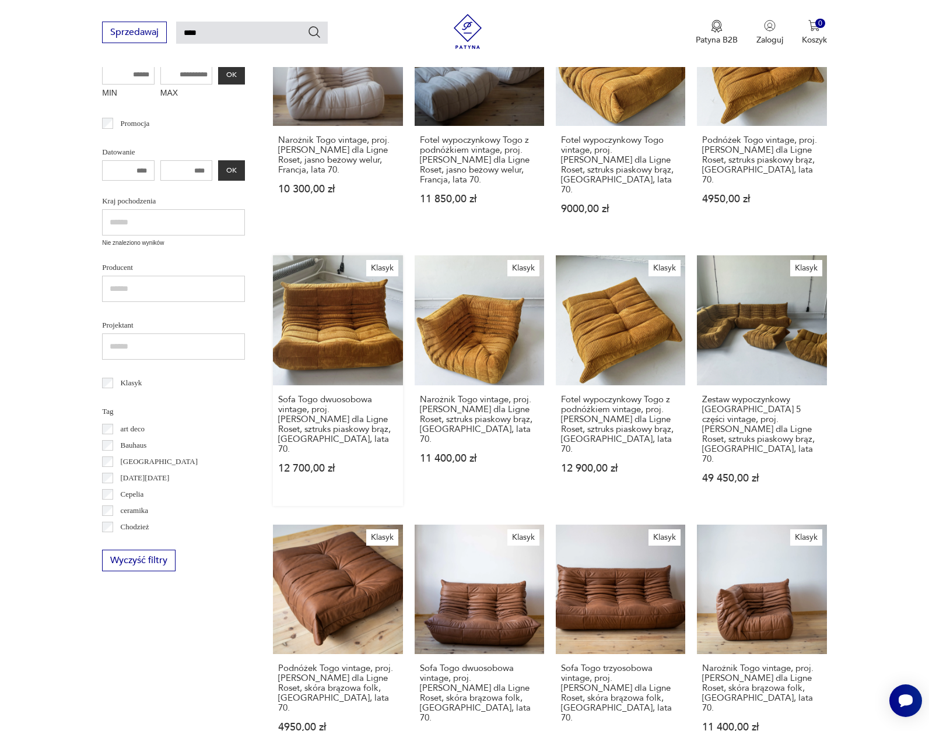
scroll to position [261, 0]
click at [717, 324] on link "Klasyk Zestaw wypoczynkowy [GEOGRAPHIC_DATA] 5 części vintage, proj. [PERSON_NA…" at bounding box center [761, 380] width 129 height 250
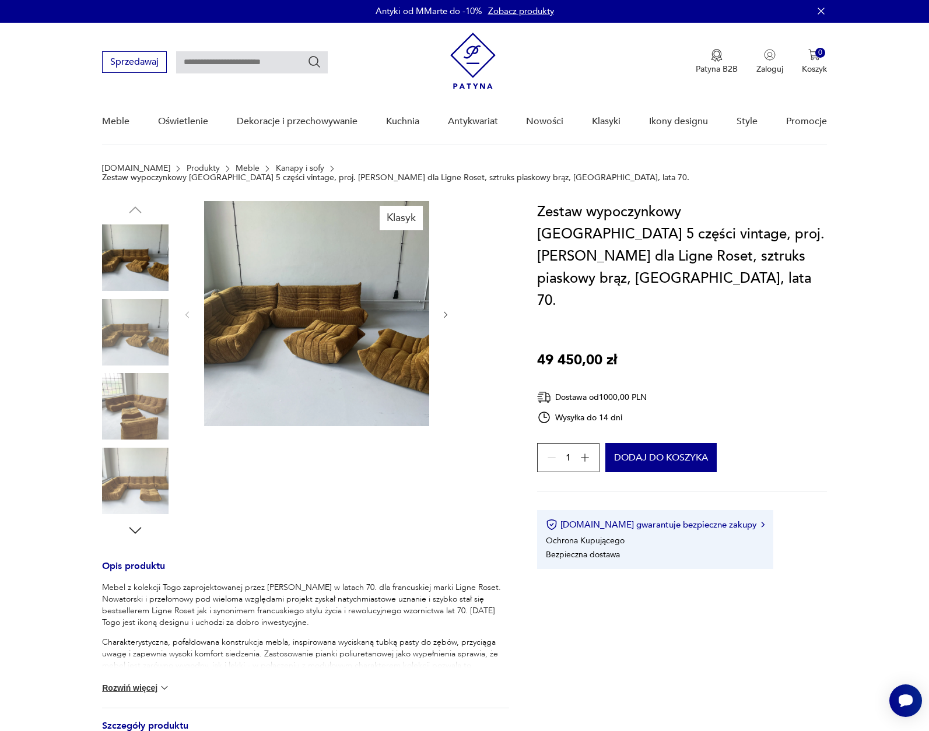
scroll to position [1, 0]
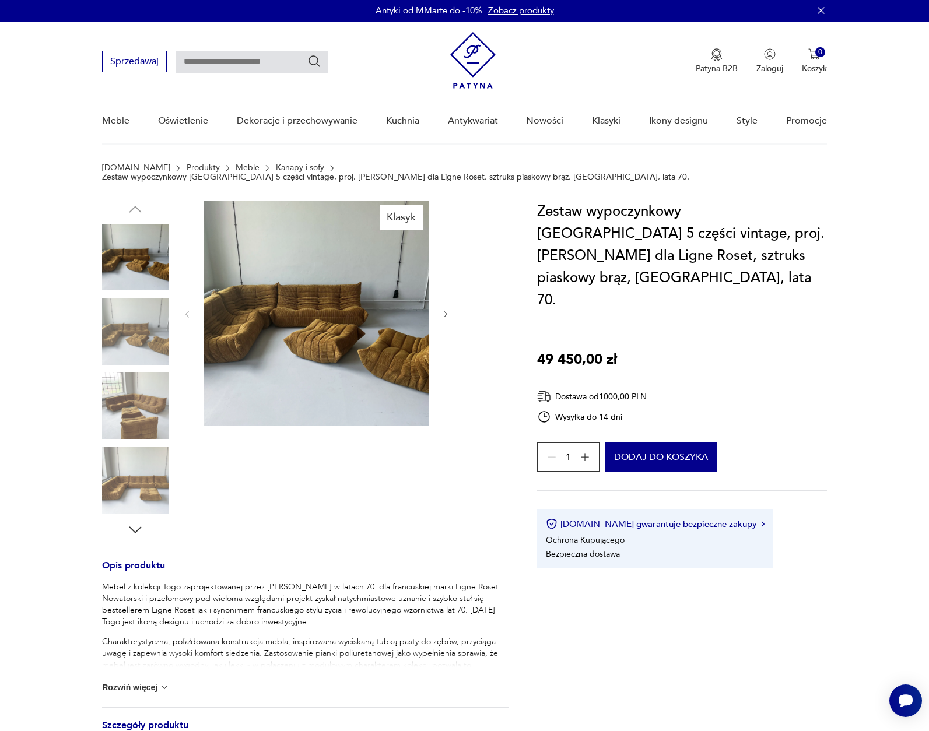
click at [347, 338] on img at bounding box center [316, 313] width 225 height 225
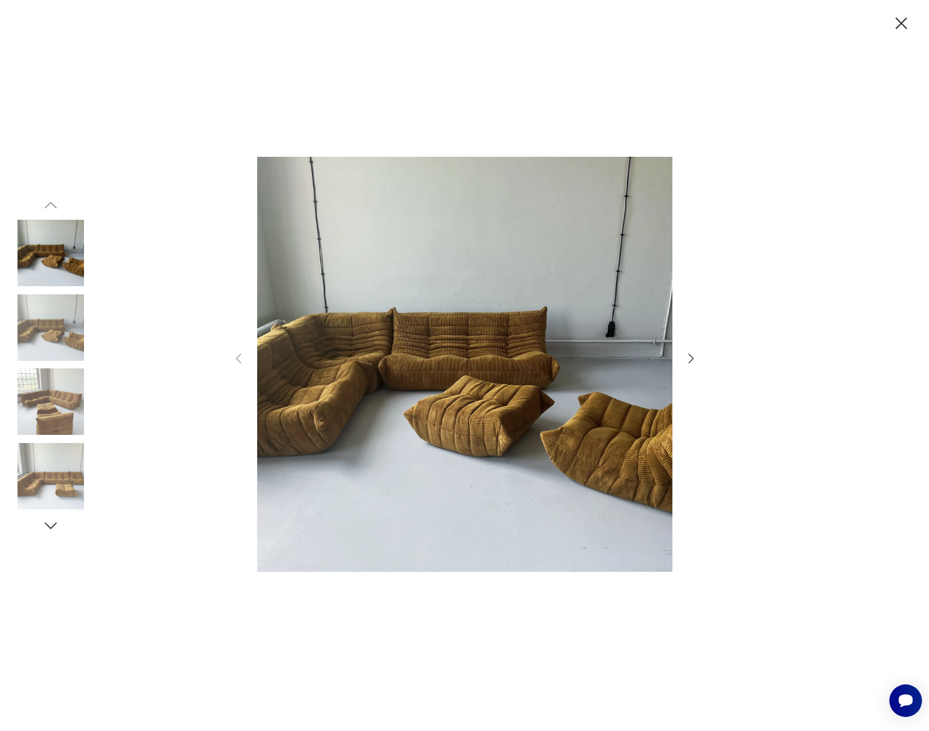
click at [693, 357] on icon "button" at bounding box center [691, 359] width 14 height 14
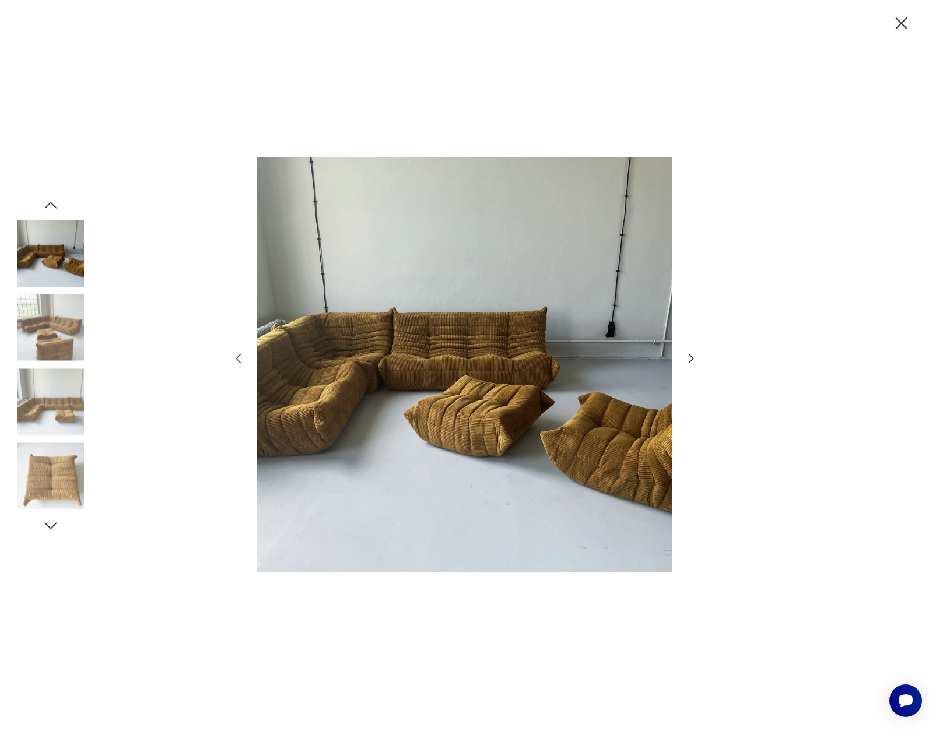
click at [693, 357] on icon "button" at bounding box center [691, 359] width 14 height 14
